Goal: Transaction & Acquisition: Register for event/course

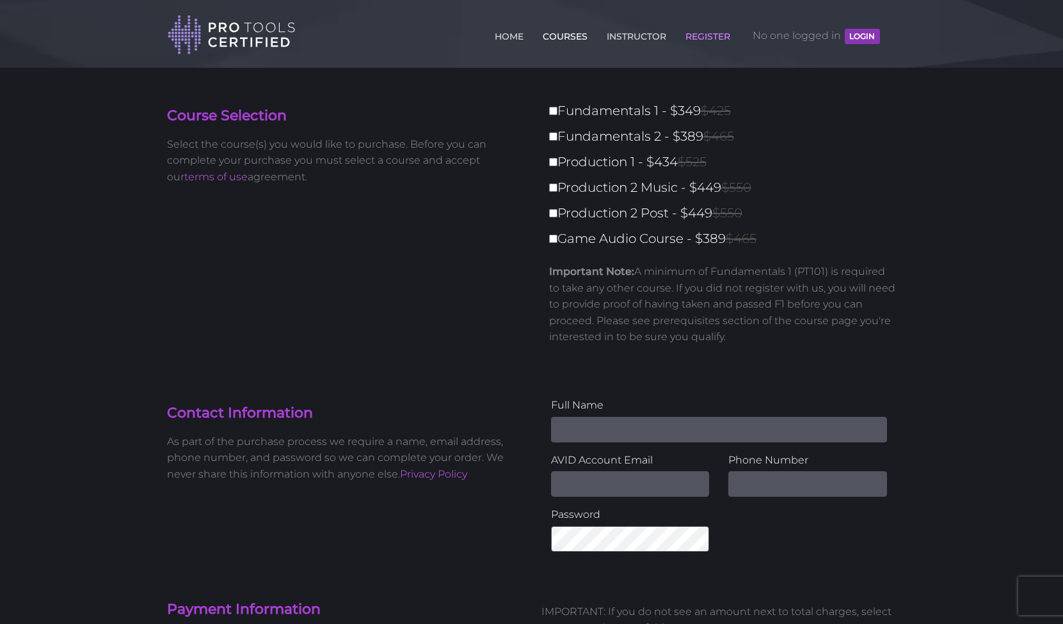
click at [565, 38] on link "COURSES" at bounding box center [564, 34] width 51 height 20
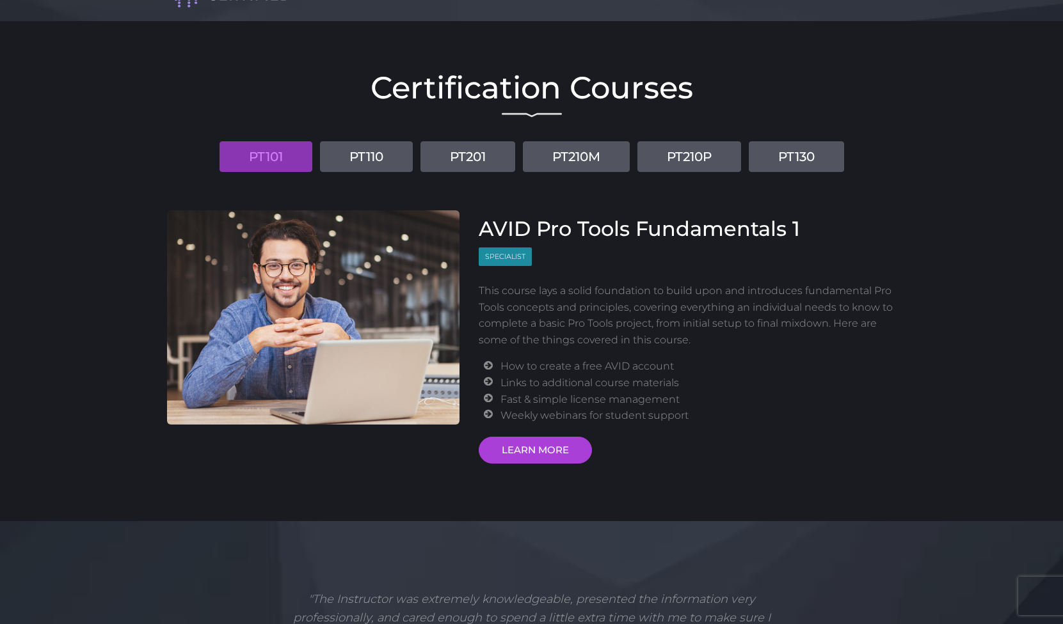
scroll to position [37, 0]
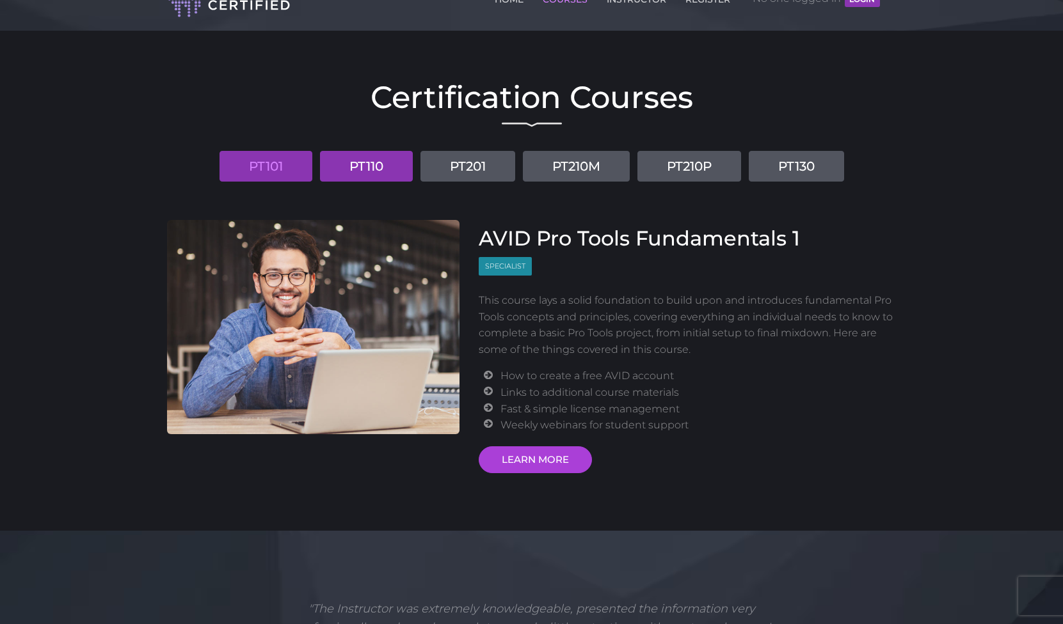
click at [385, 169] on link "PT110" at bounding box center [366, 166] width 93 height 31
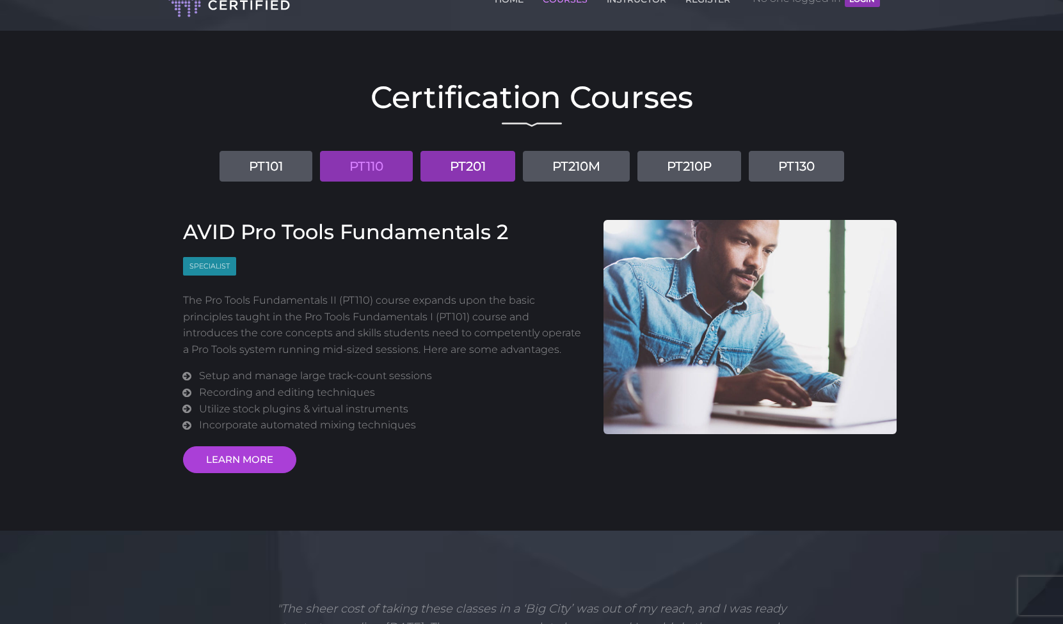
click at [459, 155] on link "PT201" at bounding box center [467, 166] width 95 height 31
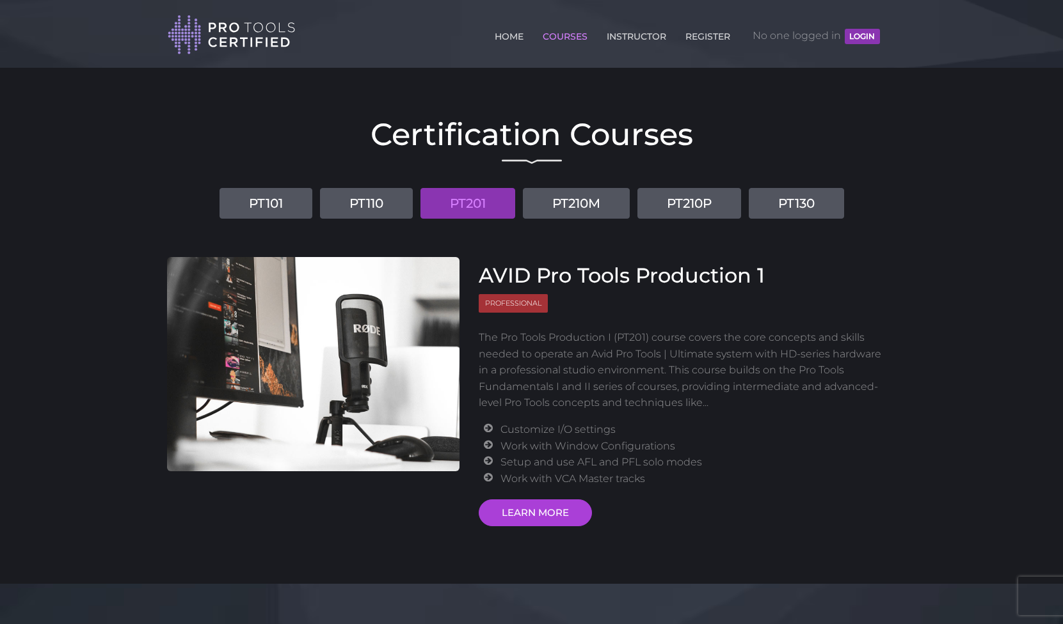
scroll to position [0, 0]
click at [717, 34] on link "REGISTER" at bounding box center [707, 34] width 51 height 20
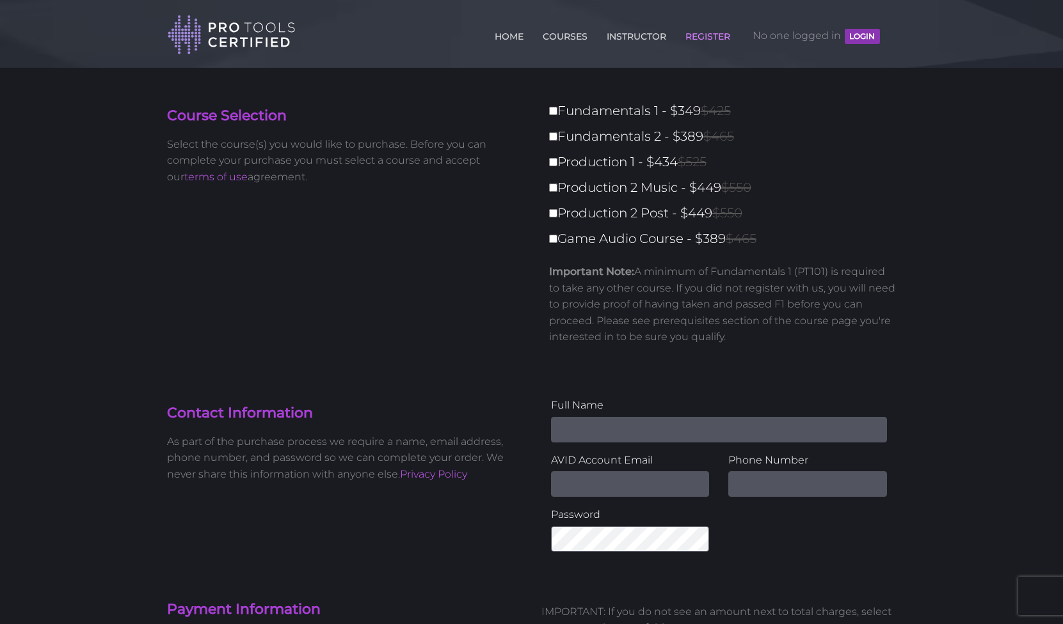
click at [849, 31] on button "LOGIN" at bounding box center [862, 36] width 35 height 15
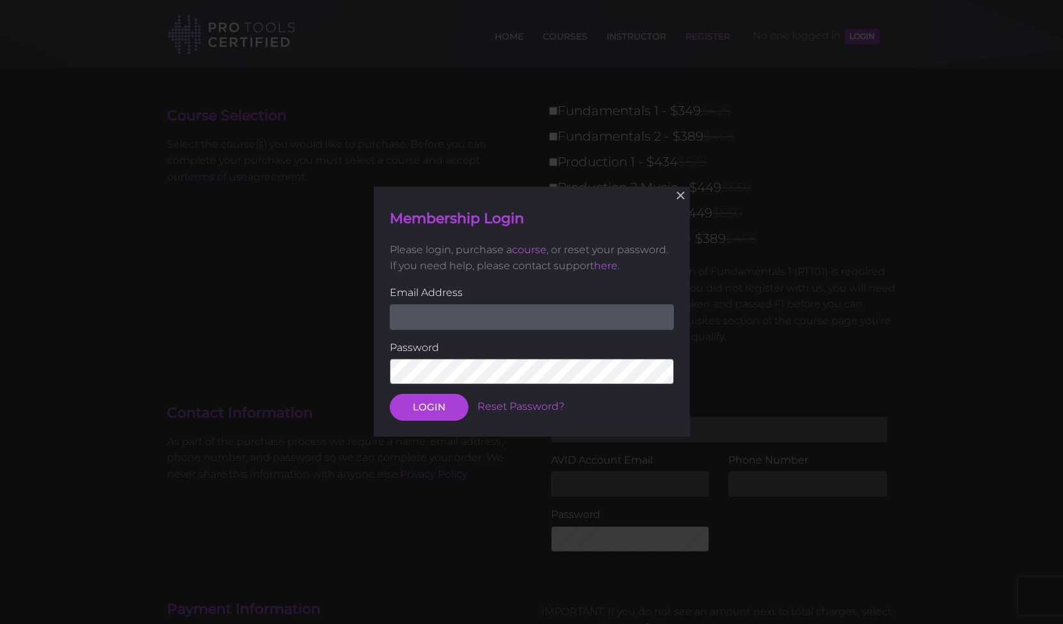
click at [658, 317] on input "email" at bounding box center [532, 318] width 284 height 26
click at [626, 295] on label "Email Address" at bounding box center [532, 293] width 284 height 17
click at [681, 204] on button "×" at bounding box center [680, 196] width 28 height 28
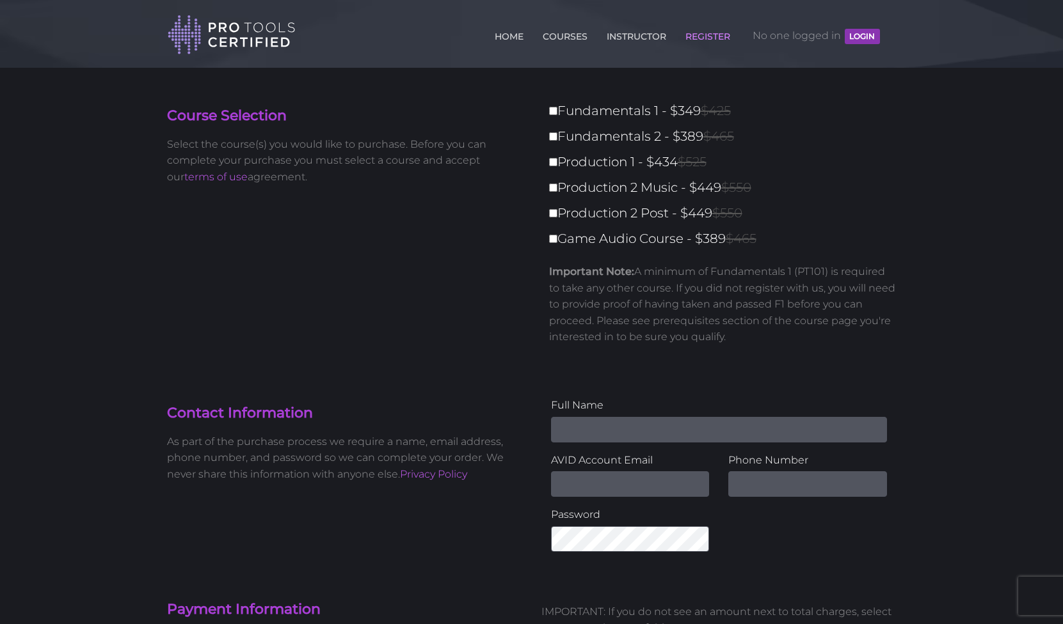
click at [212, 25] on img at bounding box center [232, 35] width 128 height 42
click at [621, 159] on label "Production 1 - $434 $525" at bounding box center [726, 162] width 355 height 22
click at [557, 159] on input "Production 1 - $434 $525" at bounding box center [553, 162] width 8 height 8
checkbox input "true"
type input "434"
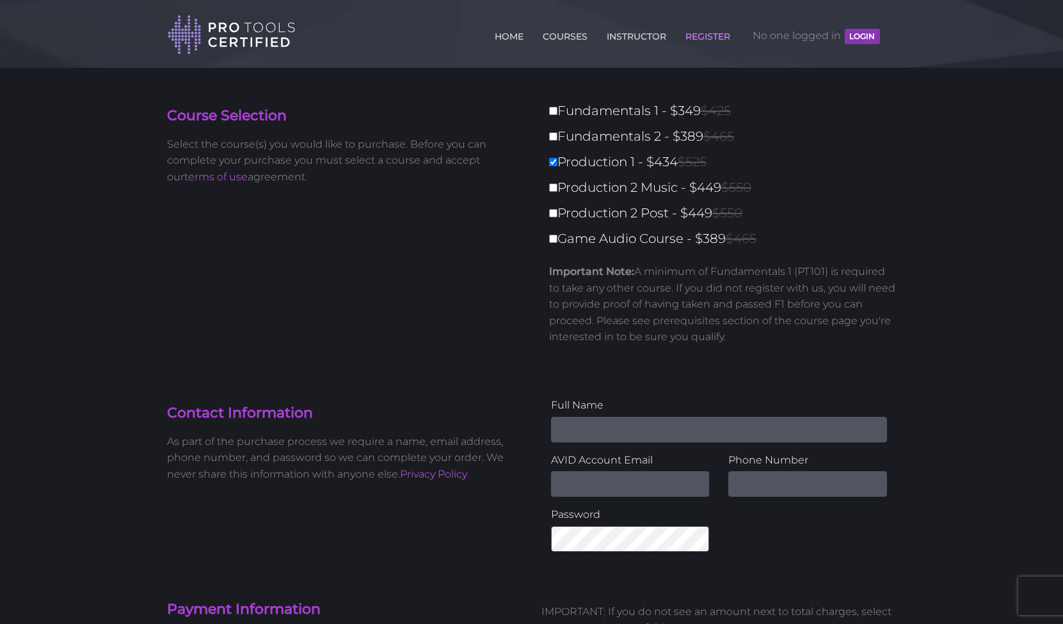
click at [632, 168] on label "Production 1 - $434 $525" at bounding box center [726, 162] width 355 height 22
click at [557, 166] on input "Production 1 - $434 $525" at bounding box center [553, 162] width 8 height 8
checkbox input "false"
type input "0"
click at [622, 207] on label "Production 2 Post - $449 $550" at bounding box center [726, 213] width 355 height 22
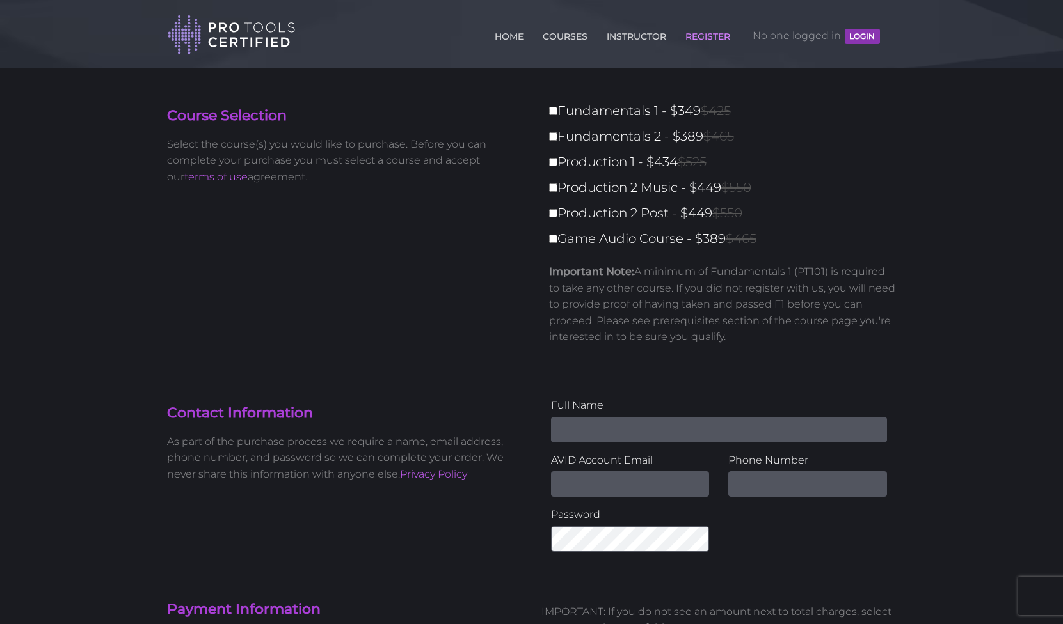
click at [557, 209] on input "Production 2 Post - $449 $550" at bounding box center [553, 213] width 8 height 8
checkbox input "true"
type input "449"
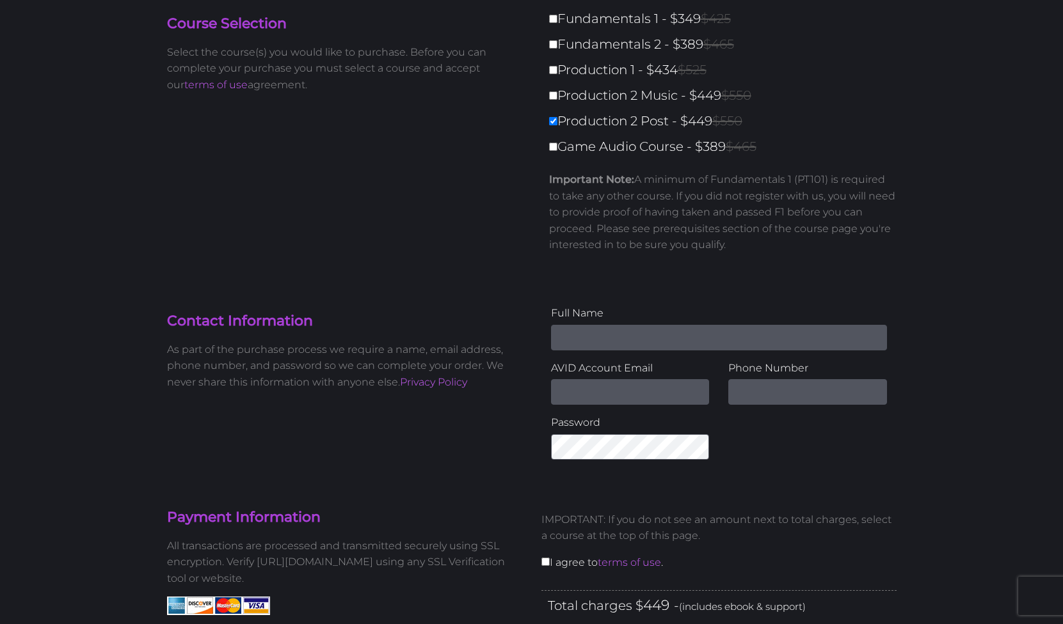
scroll to position [98, 0]
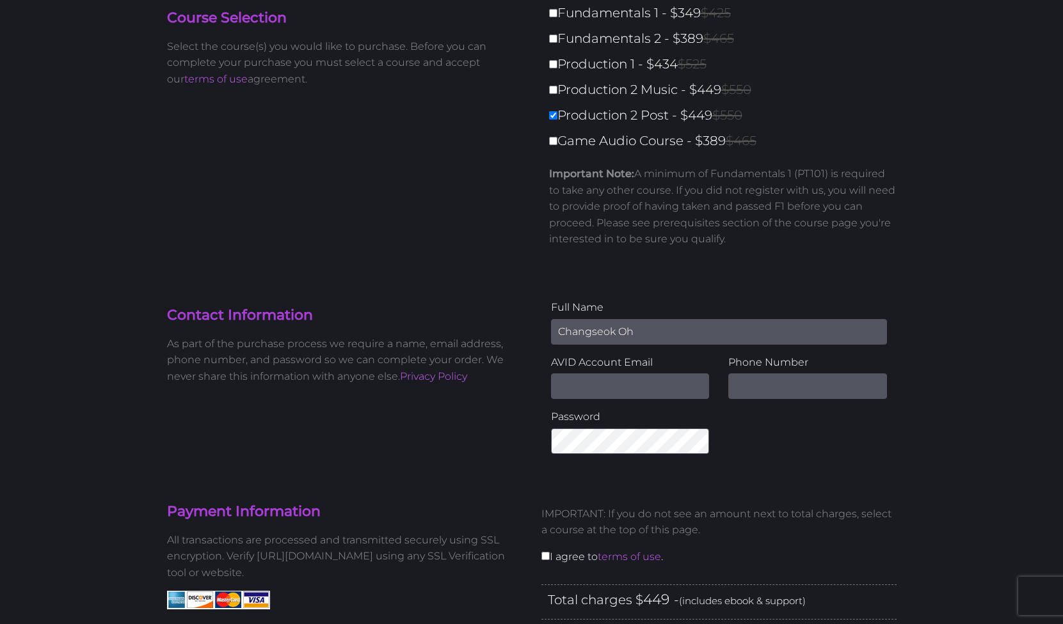
type input "Changseok Oh"
type input "[EMAIL_ADDRESS][DOMAIN_NAME]"
type input "[PHONE_NUMBER]"
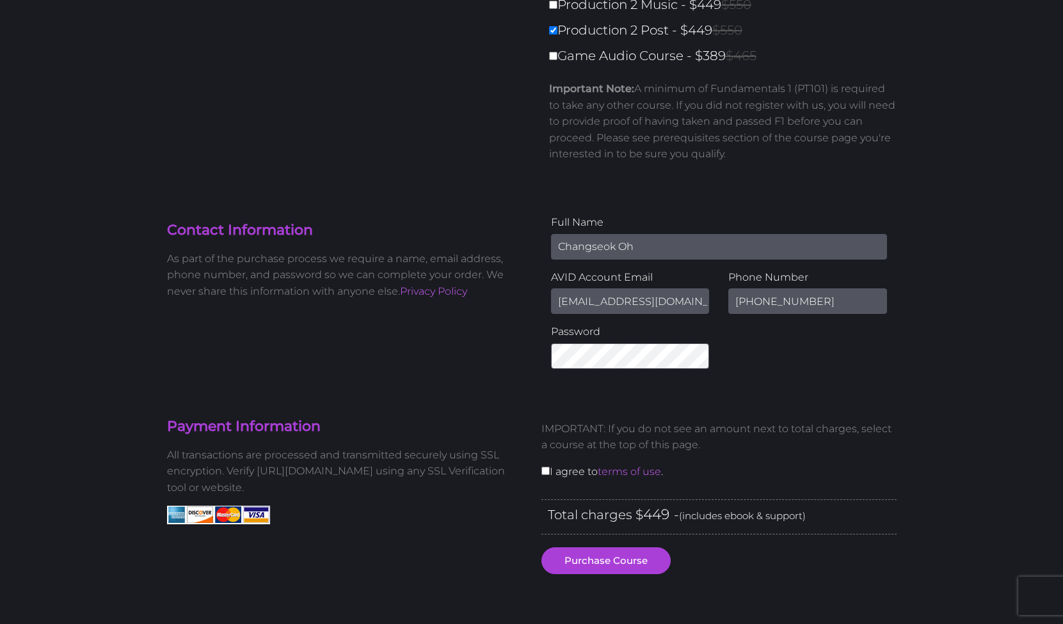
scroll to position [200, 0]
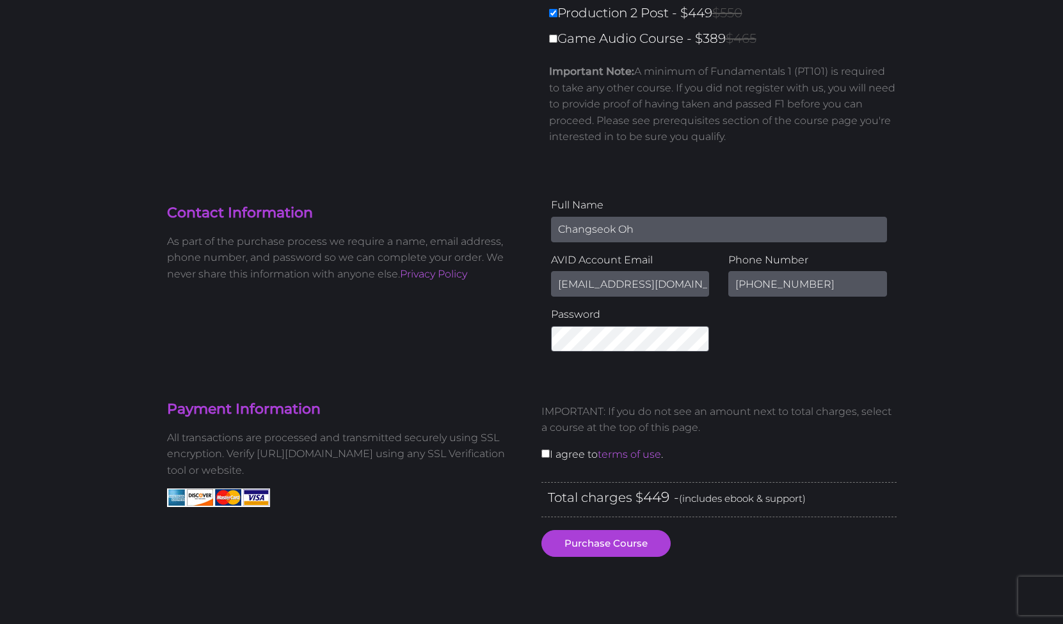
click at [538, 459] on div "IMPORTANT: If you do not see an amount next to total charges, select a course a…" at bounding box center [719, 437] width 374 height 89
click at [540, 459] on div "IMPORTANT: If you do not see an amount next to total charges, select a course a…" at bounding box center [719, 437] width 374 height 89
click at [542, 450] on input "checkbox" at bounding box center [545, 454] width 8 height 8
checkbox input "true"
click at [594, 545] on button "Purchase Course" at bounding box center [605, 543] width 129 height 27
